Goal: Task Accomplishment & Management: Manage account settings

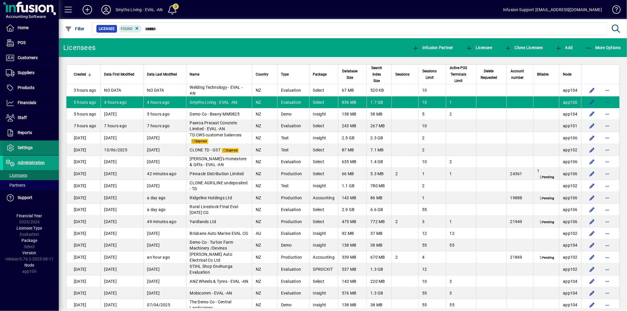
click at [32, 146] on span "Settings" at bounding box center [25, 147] width 15 height 5
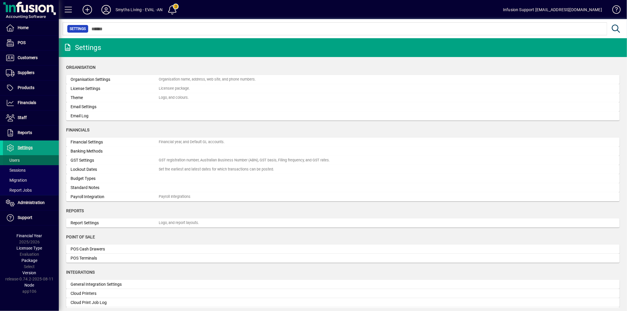
click at [22, 161] on span at bounding box center [31, 160] width 56 height 14
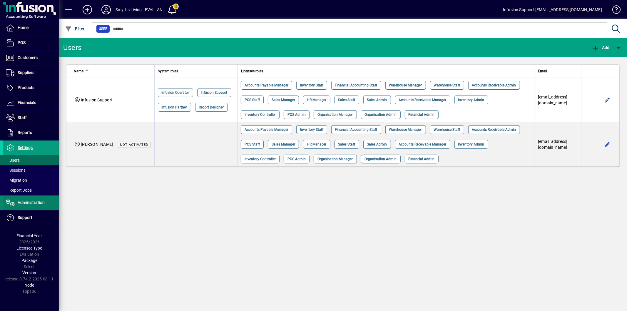
click at [24, 199] on span at bounding box center [31, 203] width 56 height 14
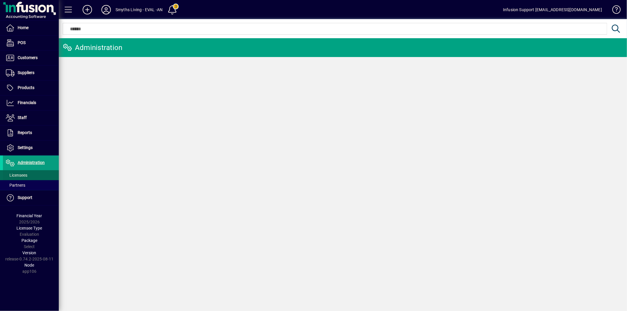
click at [23, 176] on span "Licensees" at bounding box center [16, 175] width 21 height 5
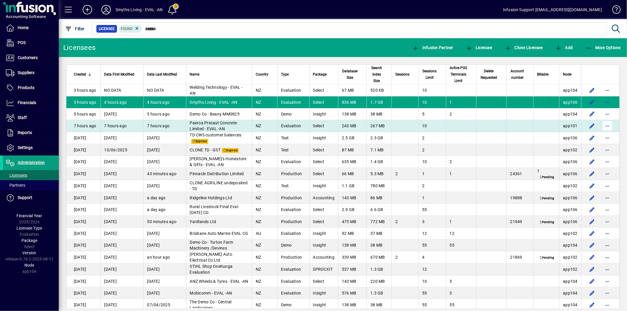
click at [603, 122] on span "button" at bounding box center [607, 126] width 14 height 14
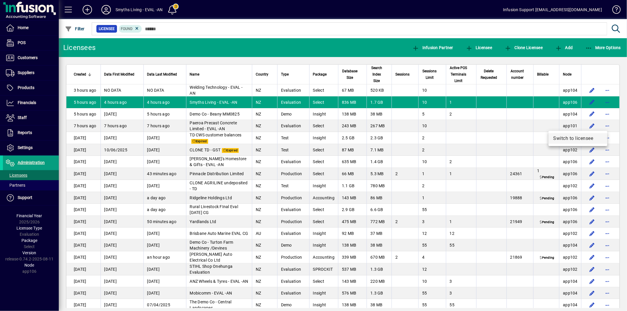
click at [563, 138] on span "Switch to licensee" at bounding box center [577, 138] width 49 height 7
